Goal: Task Accomplishment & Management: Manage account settings

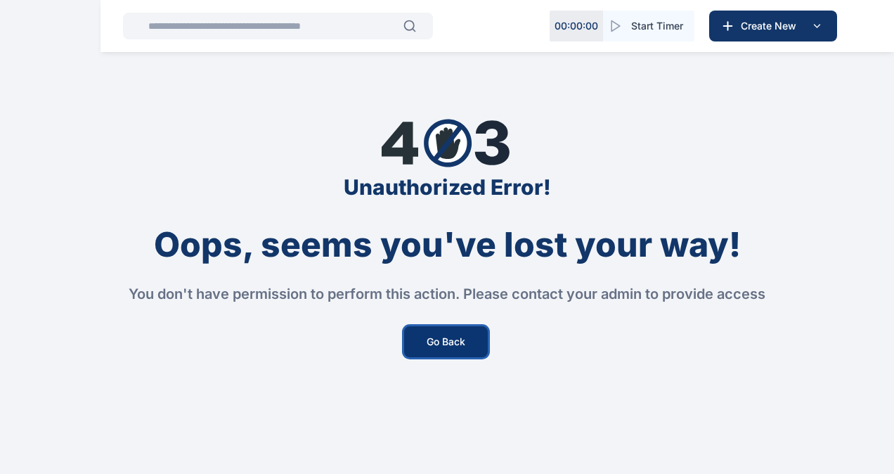
click at [431, 344] on button "Go Back" at bounding box center [446, 341] width 84 height 31
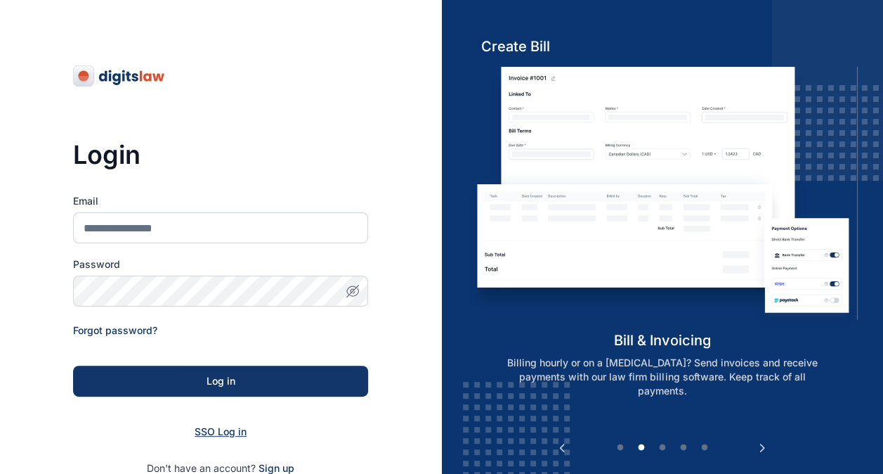
click at [222, 433] on span "SSO Log in" at bounding box center [221, 431] width 52 height 12
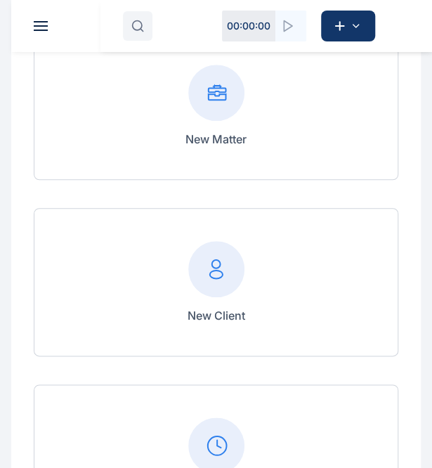
scroll to position [143, 0]
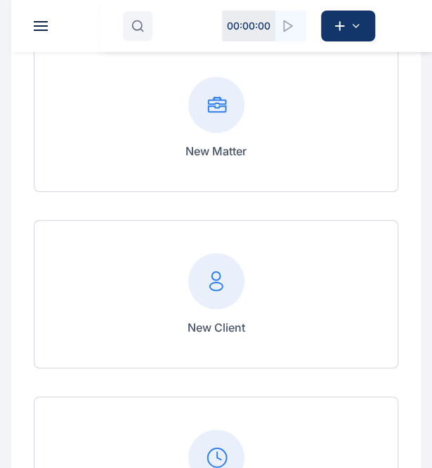
click at [136, 32] on icon "button" at bounding box center [137, 26] width 13 height 13
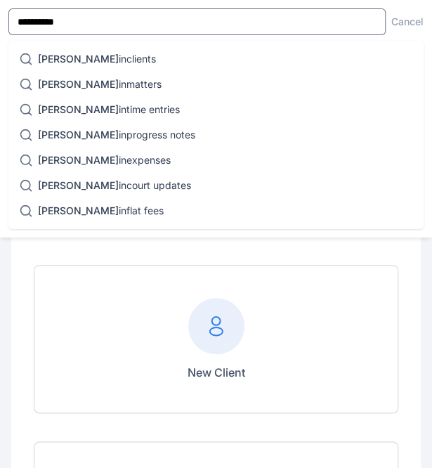
scroll to position [97, 0]
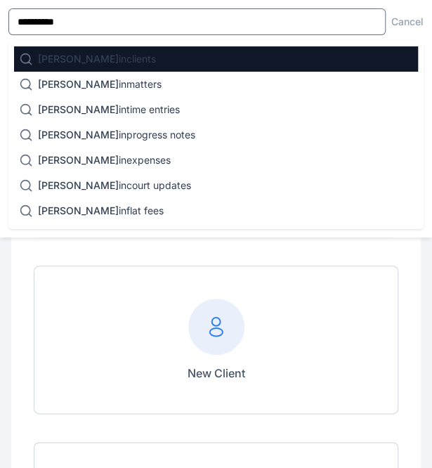
type input "**********"
click at [119, 51] on div "[PERSON_NAME] in clients" at bounding box center [216, 58] width 404 height 25
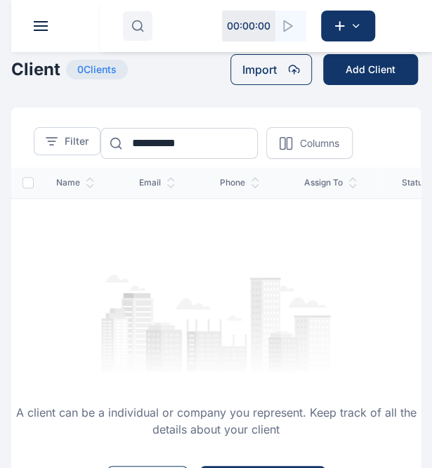
click at [129, 22] on button "button" at bounding box center [138, 26] width 30 height 30
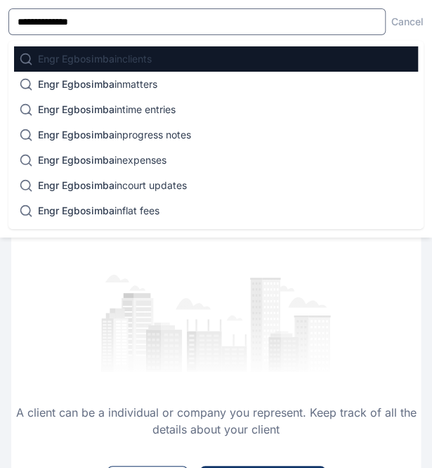
type input "**********"
click at [115, 65] on p "Engr Egbosimba in clients" at bounding box center [95, 59] width 114 height 14
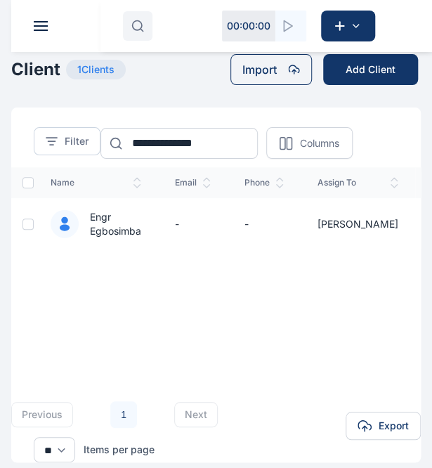
click at [103, 221] on span "Engr Egbosimba" at bounding box center [110, 224] width 63 height 28
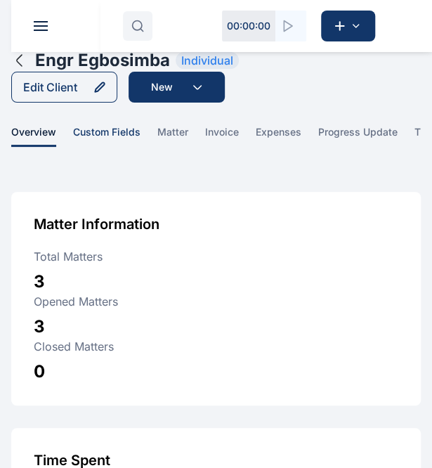
scroll to position [6, 0]
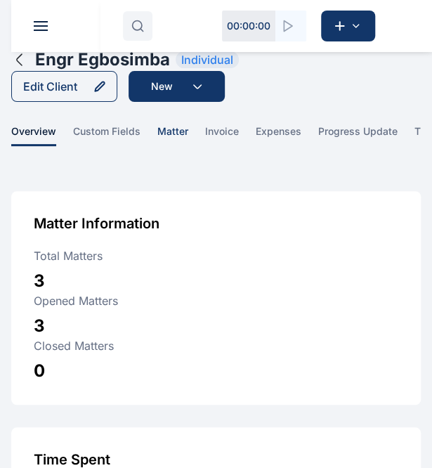
click at [171, 133] on span "matter" at bounding box center [172, 135] width 31 height 22
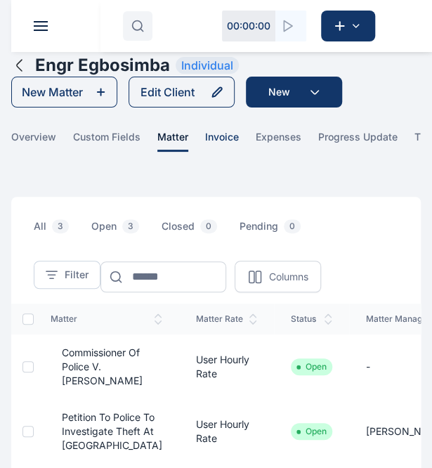
click at [226, 143] on span "invoice" at bounding box center [222, 141] width 34 height 22
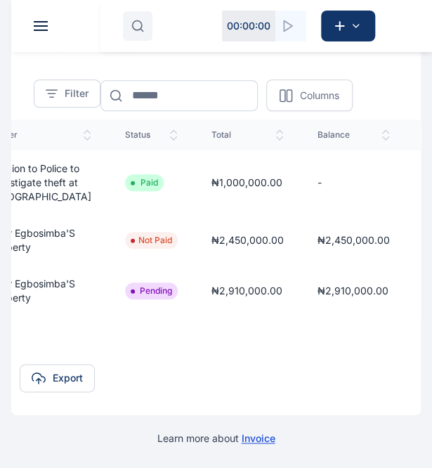
scroll to position [0, 344]
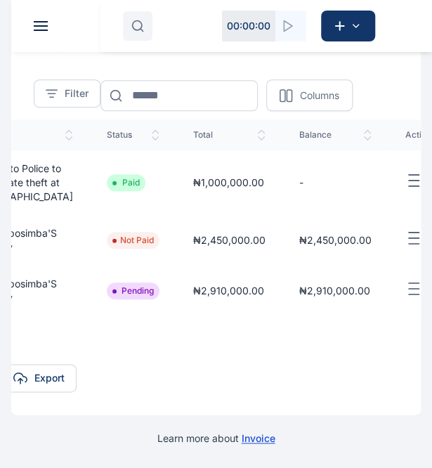
click at [405, 298] on icon "button" at bounding box center [413, 289] width 17 height 18
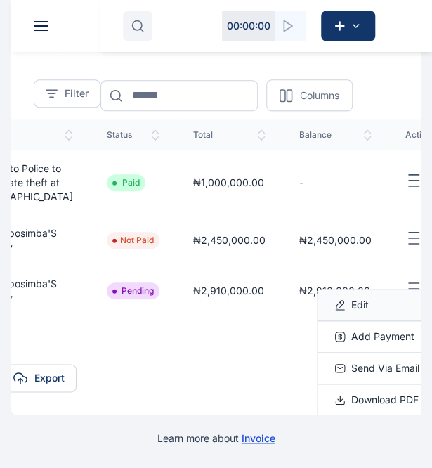
click at [351, 312] on span "Edit" at bounding box center [360, 305] width 18 height 14
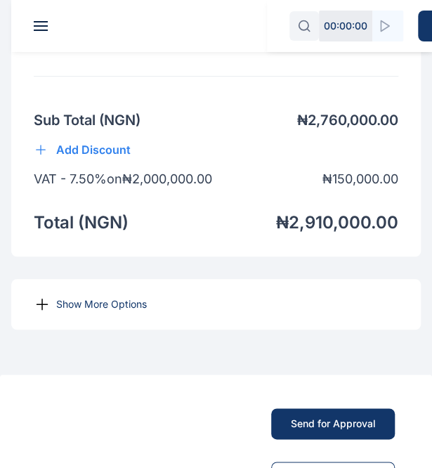
scroll to position [1564, 0]
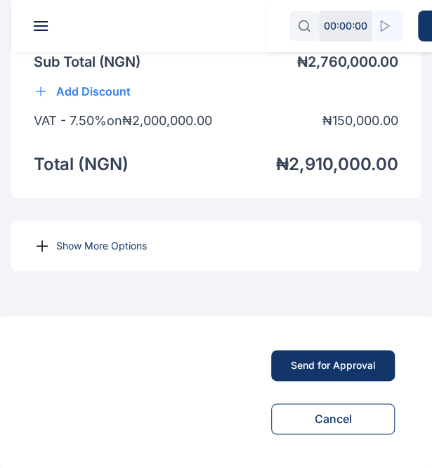
click at [321, 356] on button "Send for Approval" at bounding box center [333, 365] width 124 height 31
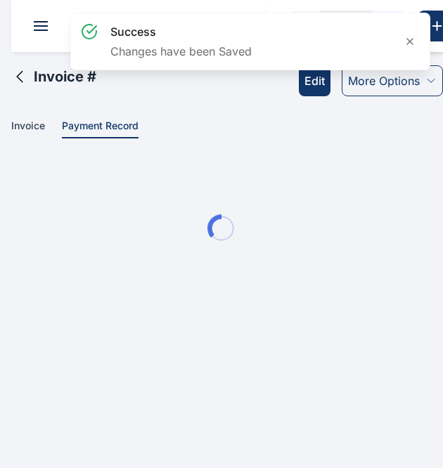
click at [321, 341] on html "success Changes have been Saved 00 : 00 : 00 Start Timer Create New Dashboard d…" at bounding box center [221, 170] width 443 height 341
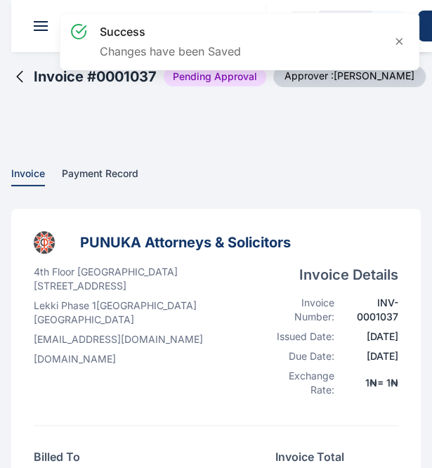
click at [22, 79] on icon at bounding box center [19, 76] width 17 height 17
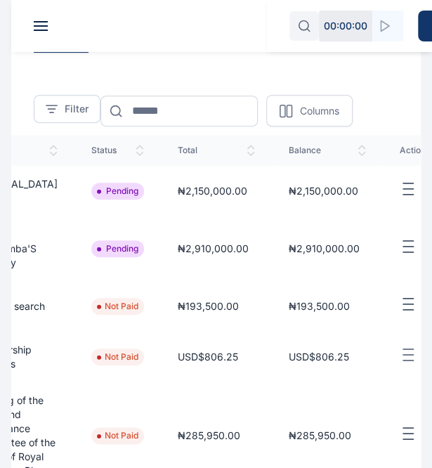
scroll to position [0, 445]
click at [186, 216] on td "₦2,150,000.00" at bounding box center [217, 191] width 111 height 51
